Goal: Find contact information: Find contact information

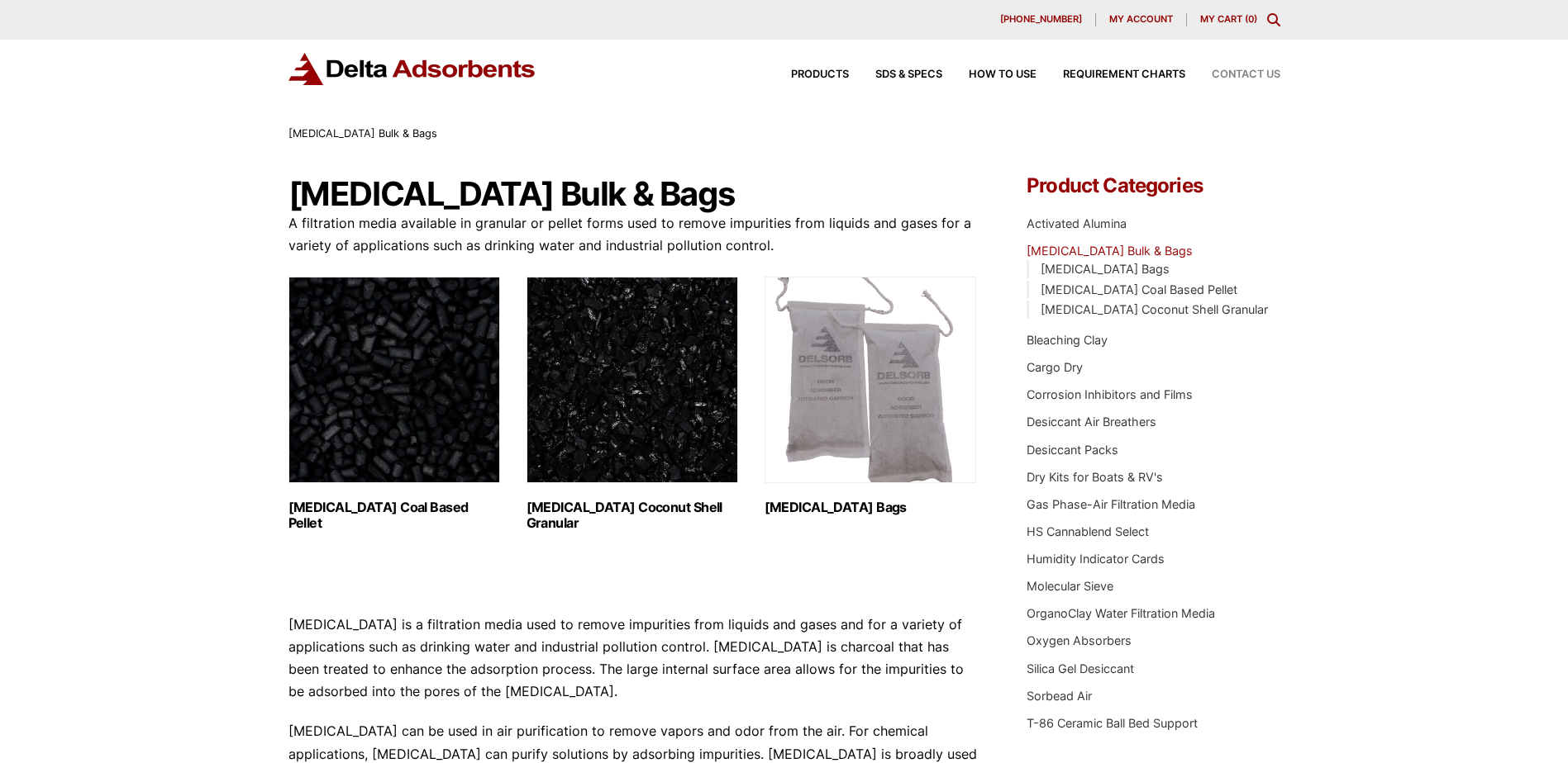
click at [1245, 72] on span "Contact Us" at bounding box center [1245, 75] width 69 height 11
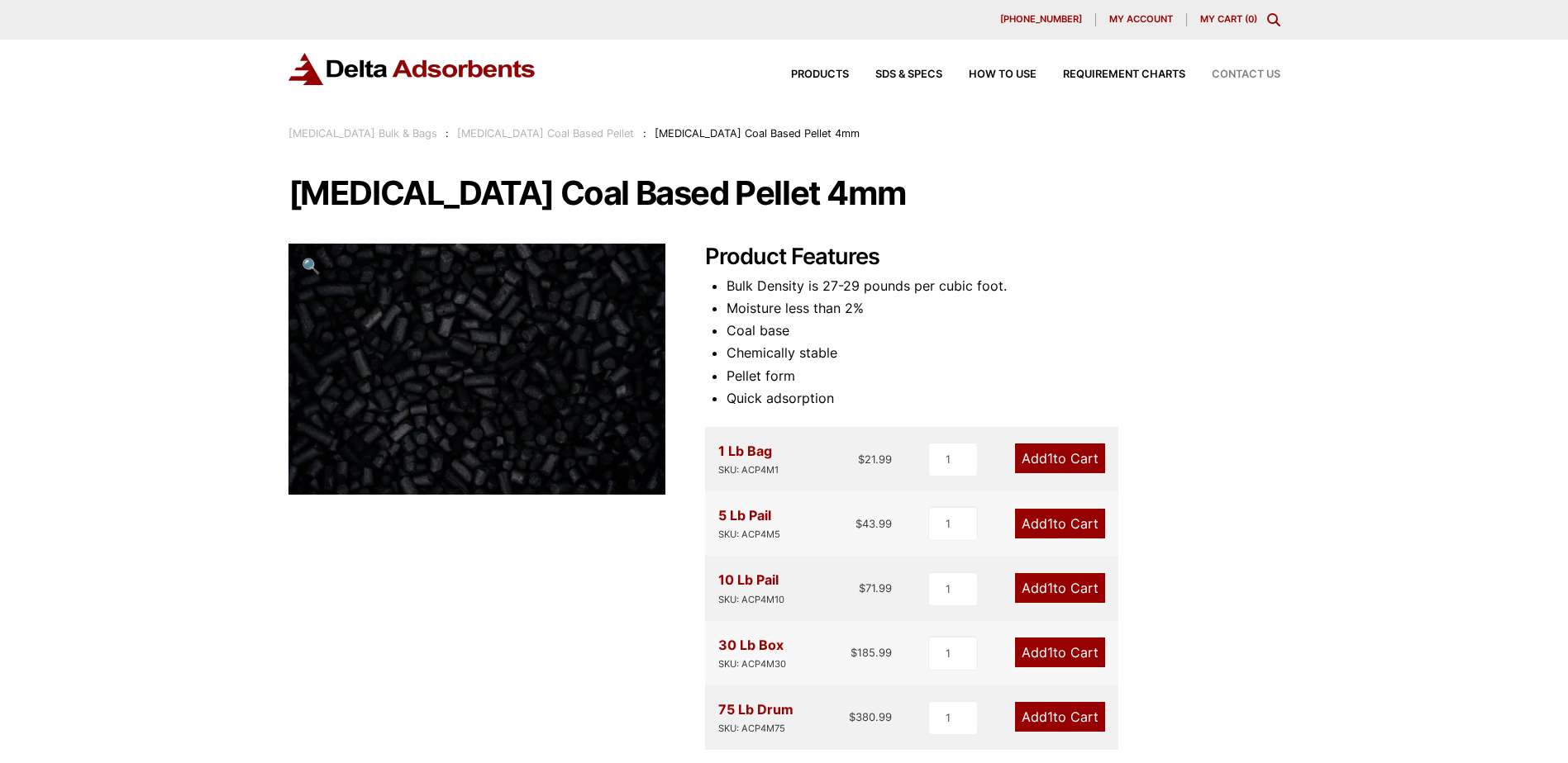
click at [1243, 77] on span "Contact Us" at bounding box center [1245, 75] width 69 height 11
